Goal: Transaction & Acquisition: Purchase product/service

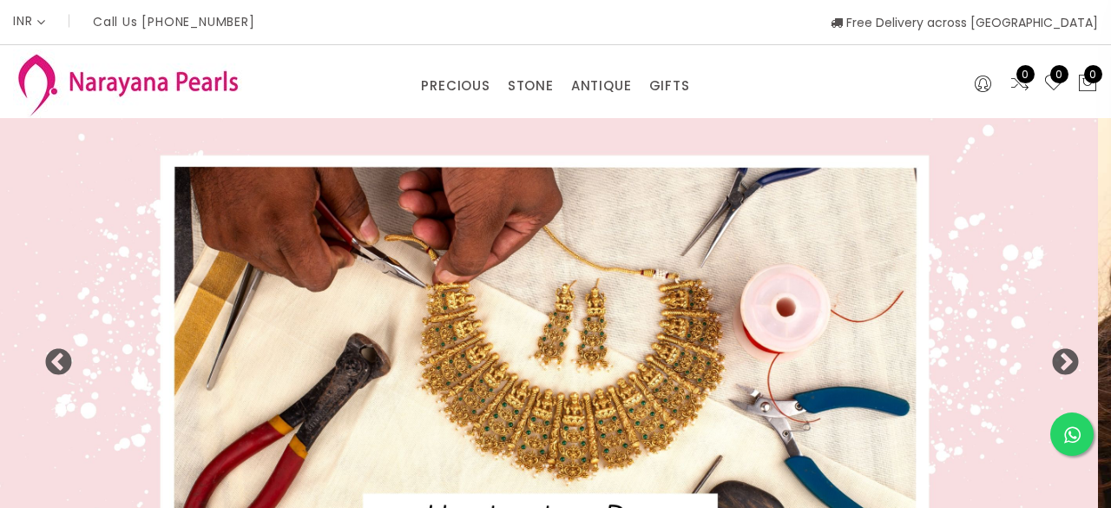
select select "INR"
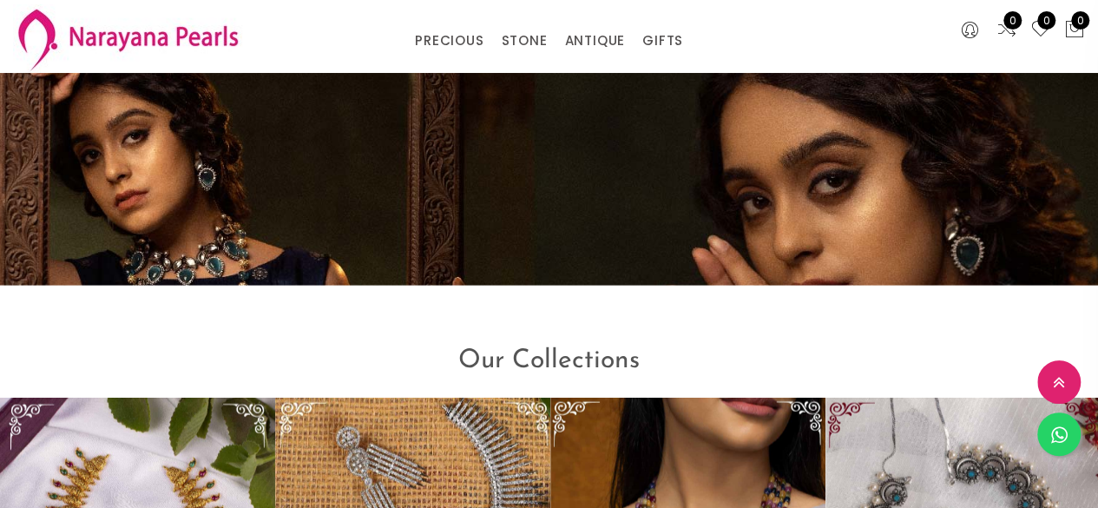
scroll to position [1995, 0]
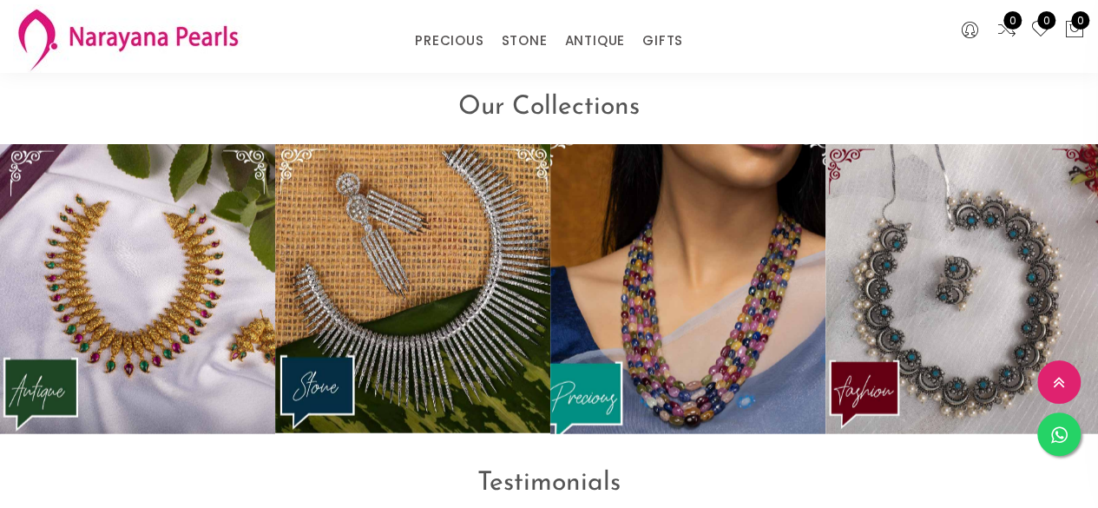
click at [667, 245] on img at bounding box center [688, 289] width 303 height 319
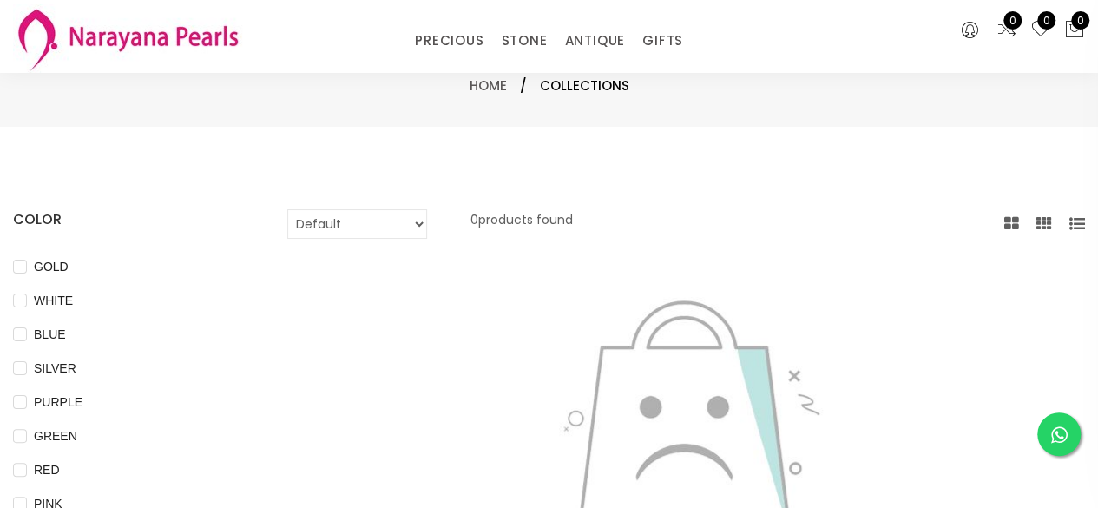
scroll to position [174, 0]
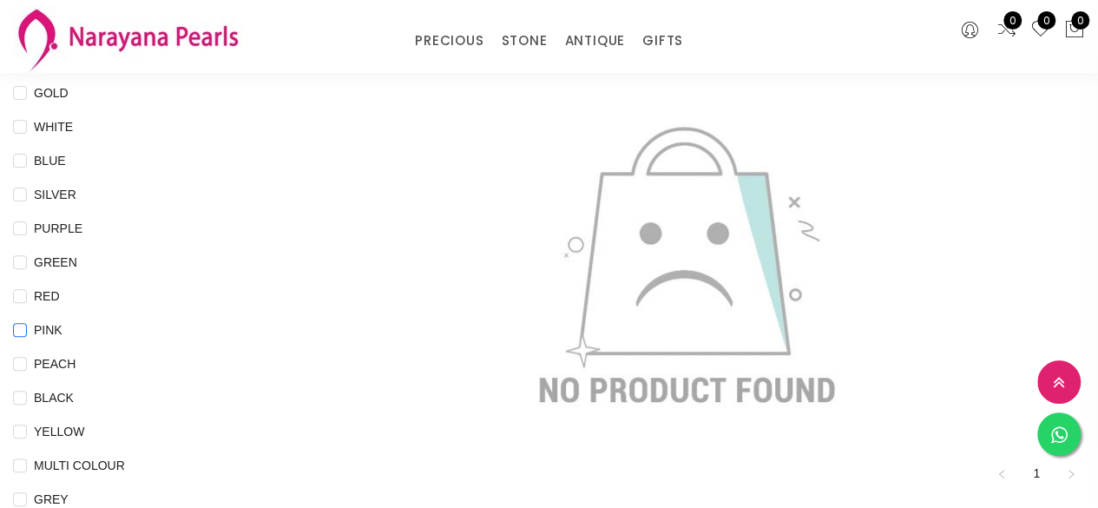
click at [48, 336] on span "PINK" at bounding box center [48, 329] width 43 height 19
click at [27, 336] on input "PINK" at bounding box center [20, 342] width 14 height 39
checkbox input "true"
click at [188, 37] on div "PRECIOUS CUSTOM MADE-GEMS PRECIOUS [PERSON_NAME] EARRINGS / JHUMKAS NECKLACE AN…" at bounding box center [549, 36] width 732 height 35
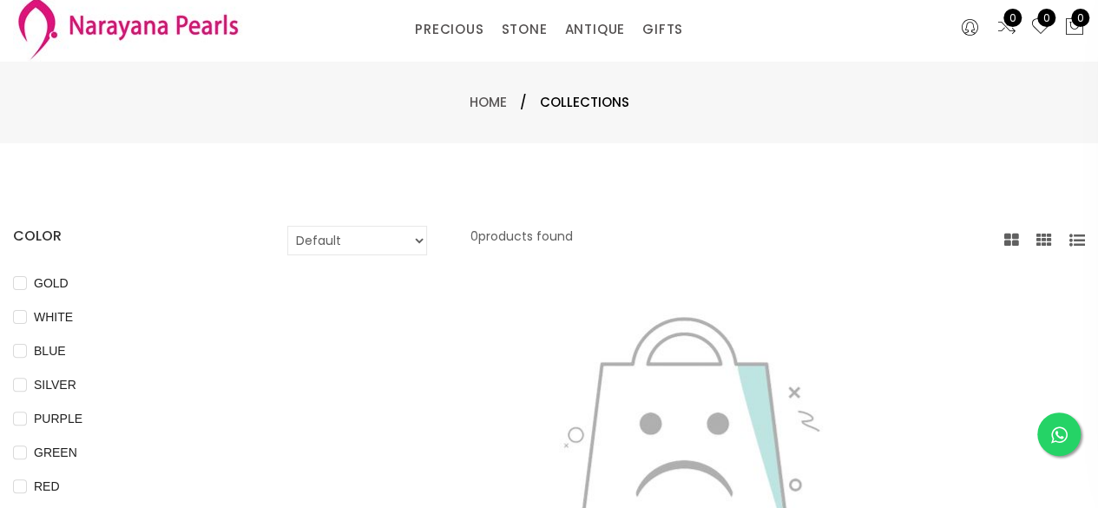
scroll to position [0, 0]
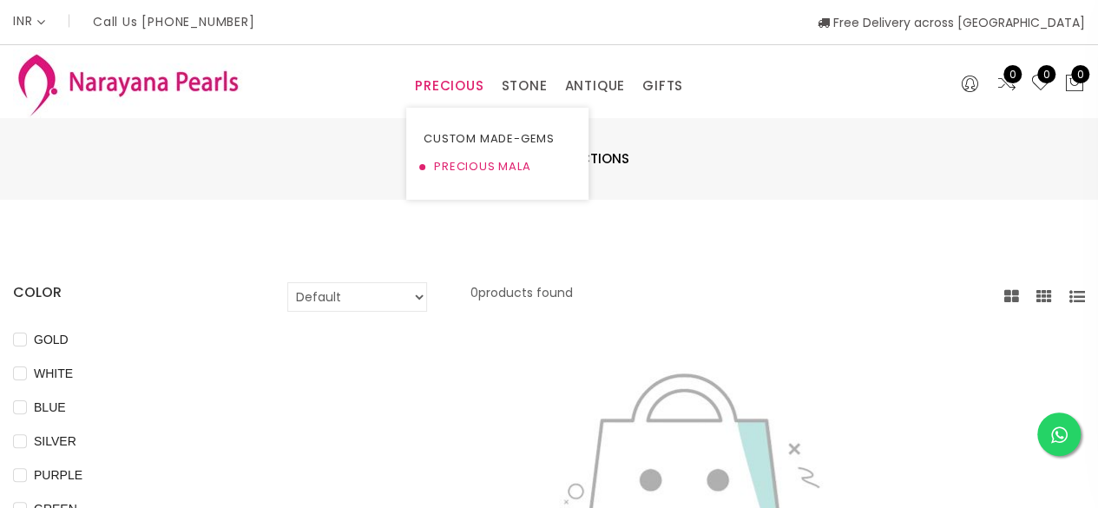
click at [511, 173] on link "PRECIOUS MALA" at bounding box center [498, 167] width 148 height 28
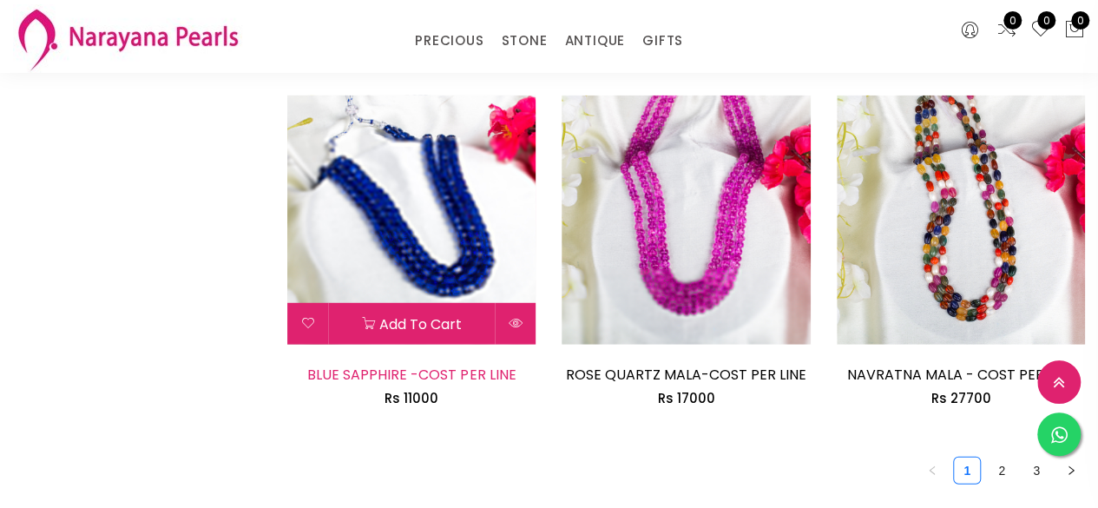
scroll to position [2181, 0]
